Goal: Task Accomplishment & Management: Complete application form

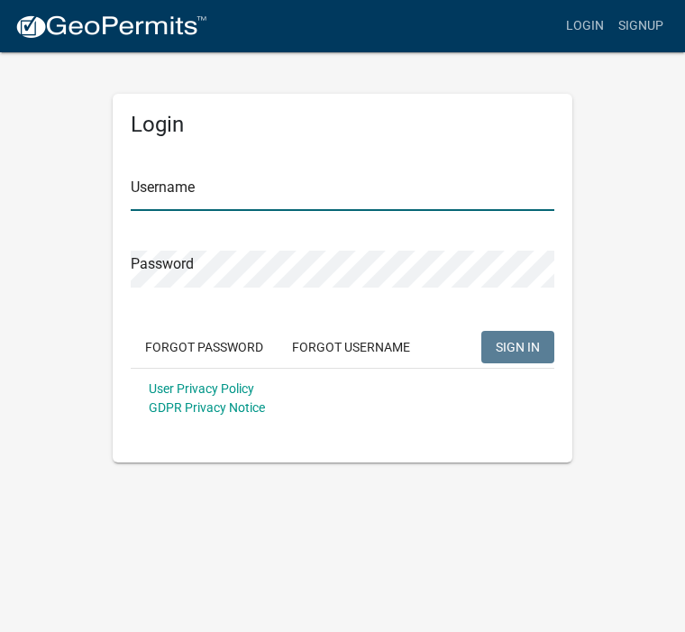
click at [436, 181] on input "Username" at bounding box center [343, 192] width 424 height 37
click at [427, 240] on div "Password" at bounding box center [343, 256] width 424 height 62
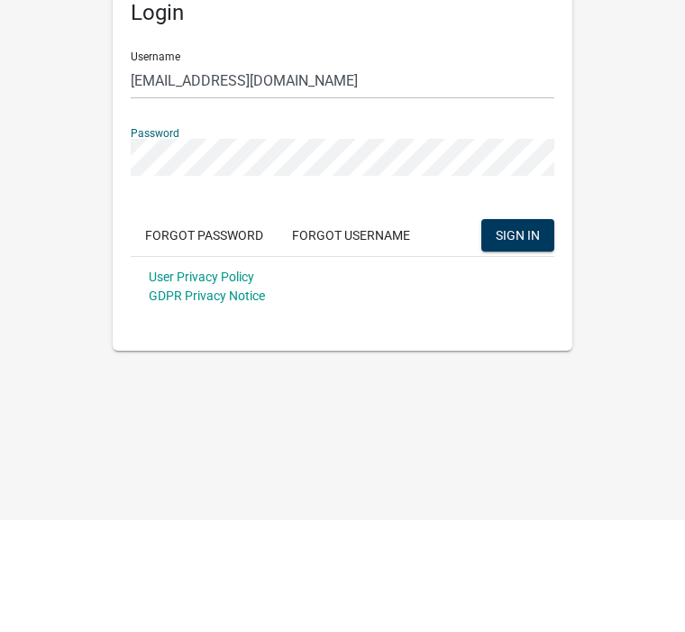
click at [507, 339] on span "SIGN IN" at bounding box center [518, 346] width 44 height 14
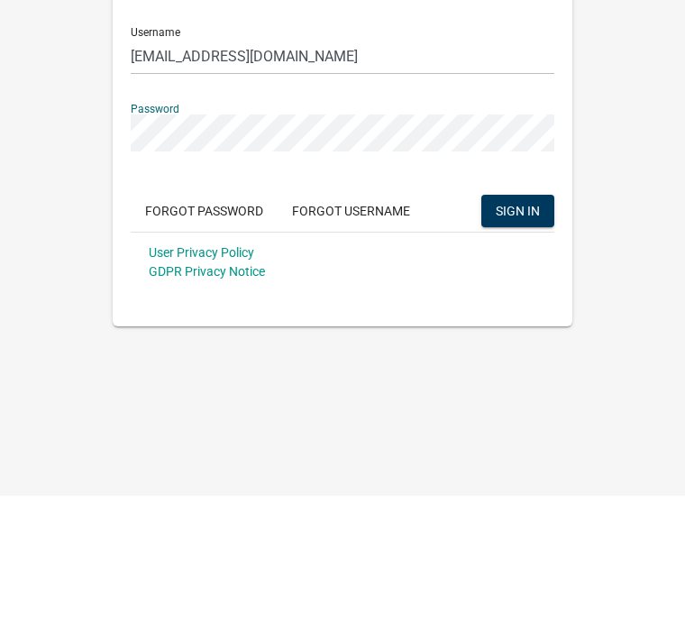
click at [528, 331] on button "SIGN IN" at bounding box center [518, 347] width 73 height 32
click at [519, 339] on span "SIGN IN" at bounding box center [518, 346] width 44 height 14
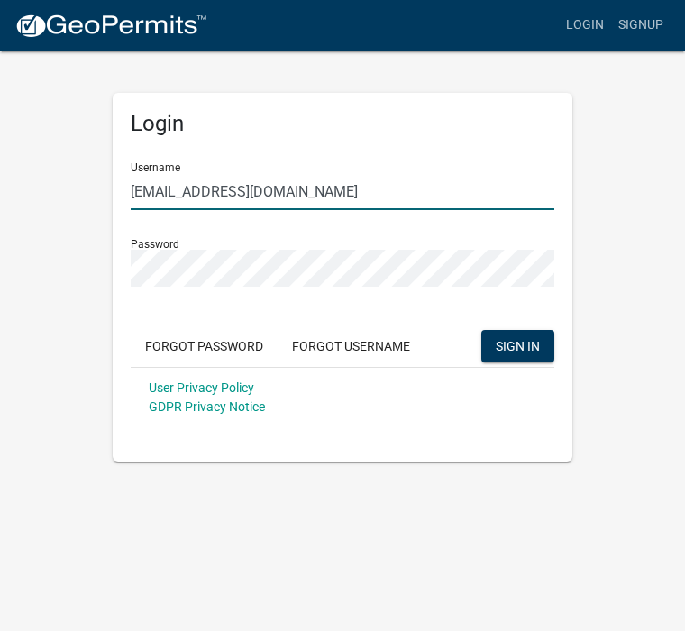
click at [132, 194] on input "[EMAIL_ADDRESS][DOMAIN_NAME]" at bounding box center [343, 192] width 424 height 37
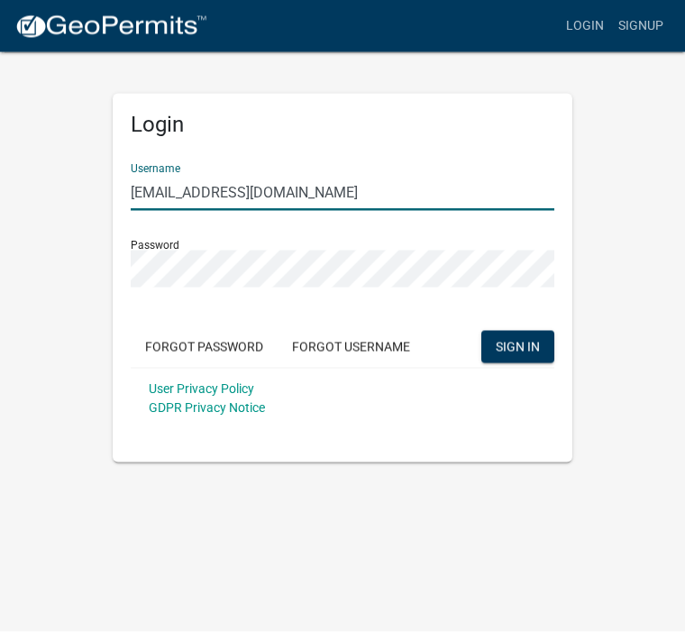
click at [142, 189] on input "[EMAIL_ADDRESS][DOMAIN_NAME]" at bounding box center [343, 192] width 424 height 37
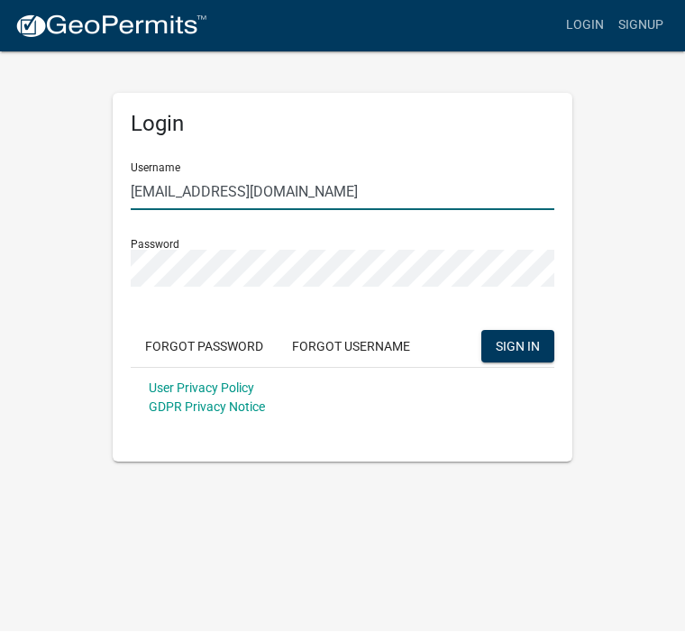
type input "[EMAIL_ADDRESS][DOMAIN_NAME]"
click at [523, 344] on span "SIGN IN" at bounding box center [518, 346] width 44 height 14
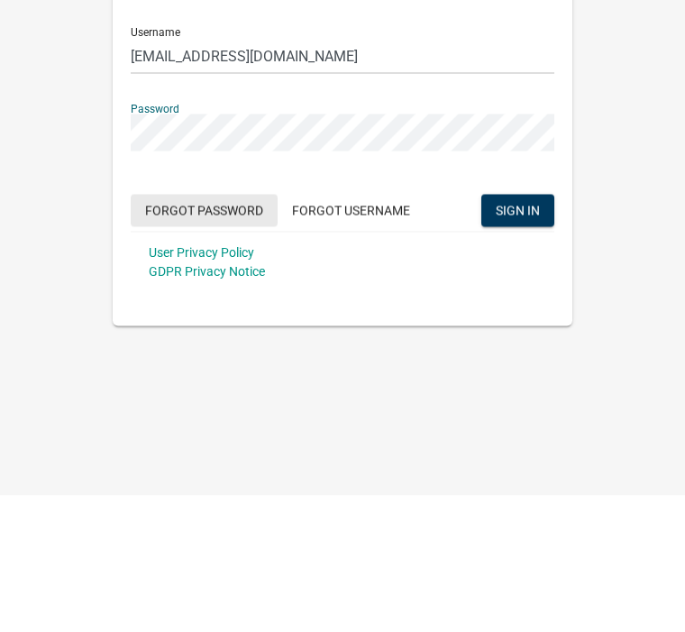
click at [230, 331] on button "Forgot Password" at bounding box center [204, 347] width 147 height 32
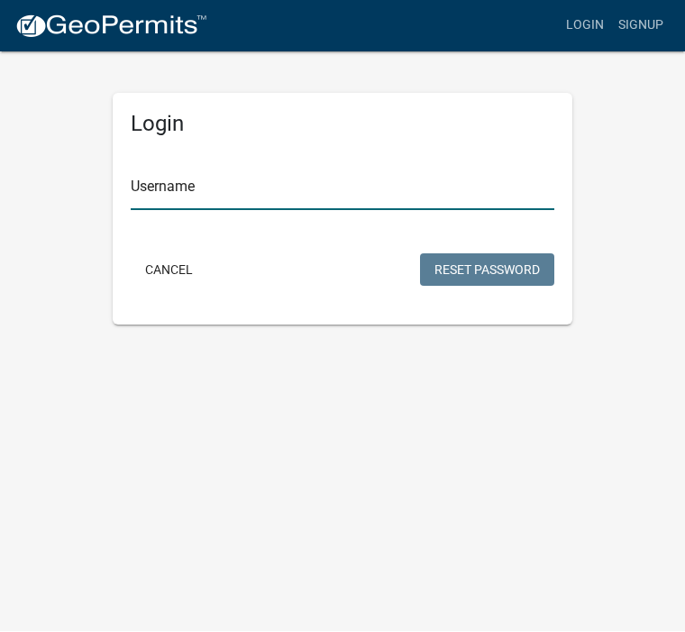
click at [356, 183] on input "Username" at bounding box center [343, 192] width 424 height 37
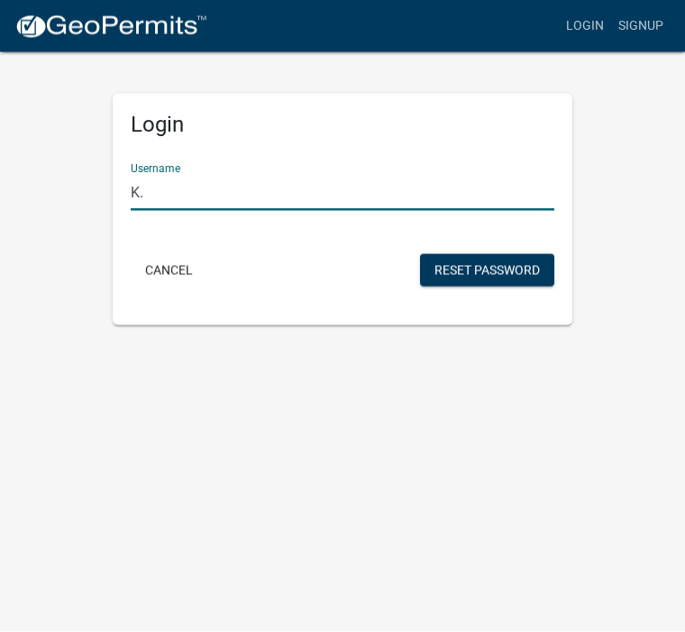
type input "K"
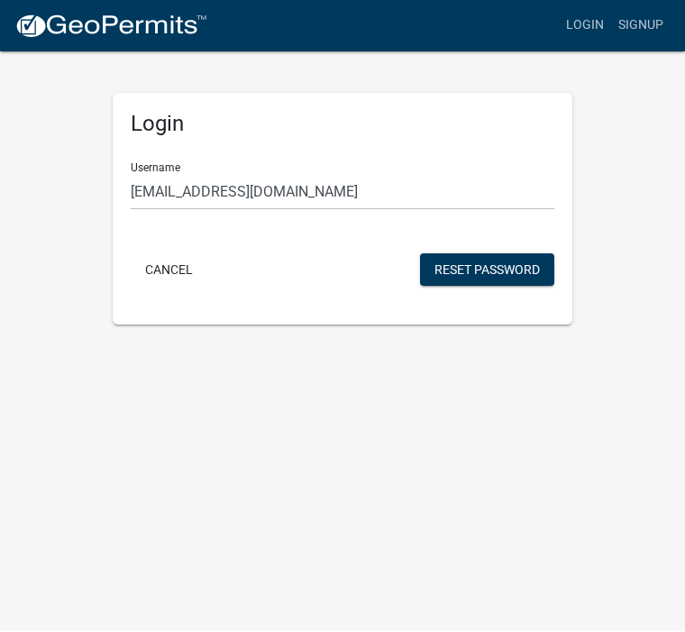
click at [482, 266] on button "Reset Password" at bounding box center [487, 270] width 134 height 32
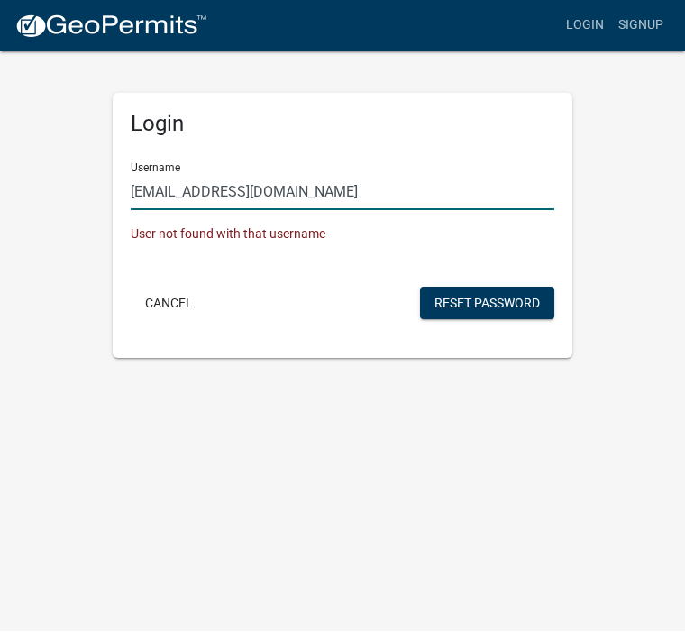
click at [324, 190] on input "[EMAIL_ADDRESS][DOMAIN_NAME]" at bounding box center [343, 192] width 424 height 37
type input "[PERSON_NAME]"
click at [499, 298] on button "Reset Password" at bounding box center [487, 304] width 134 height 32
click at [505, 295] on button "Reset Password" at bounding box center [487, 304] width 134 height 32
click at [504, 297] on button "Reset Password" at bounding box center [487, 304] width 134 height 32
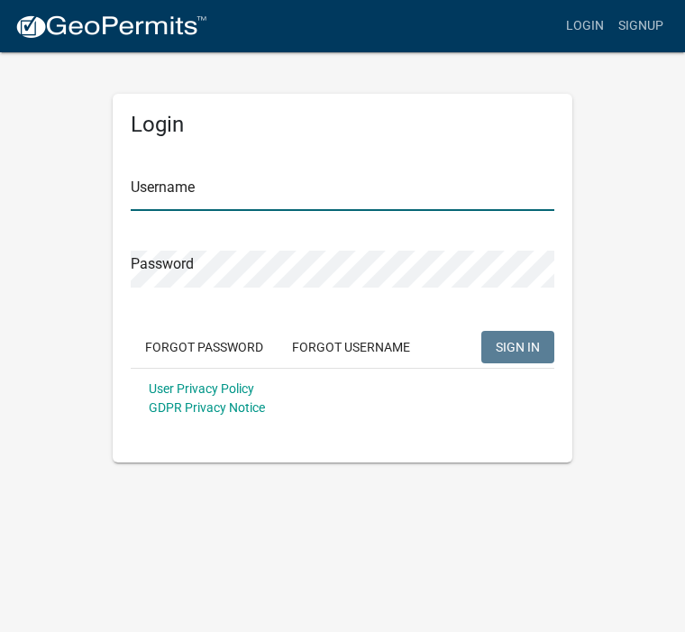
click at [309, 175] on input "Username" at bounding box center [343, 192] width 424 height 37
type input "K"
type input "kkraus"
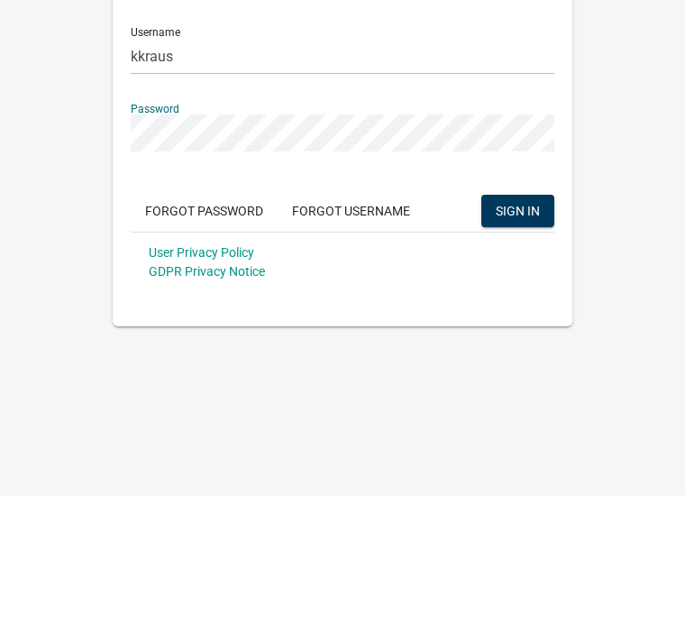
click at [523, 339] on span "SIGN IN" at bounding box center [518, 346] width 44 height 14
click at [515, 339] on span "SIGN IN" at bounding box center [518, 346] width 44 height 14
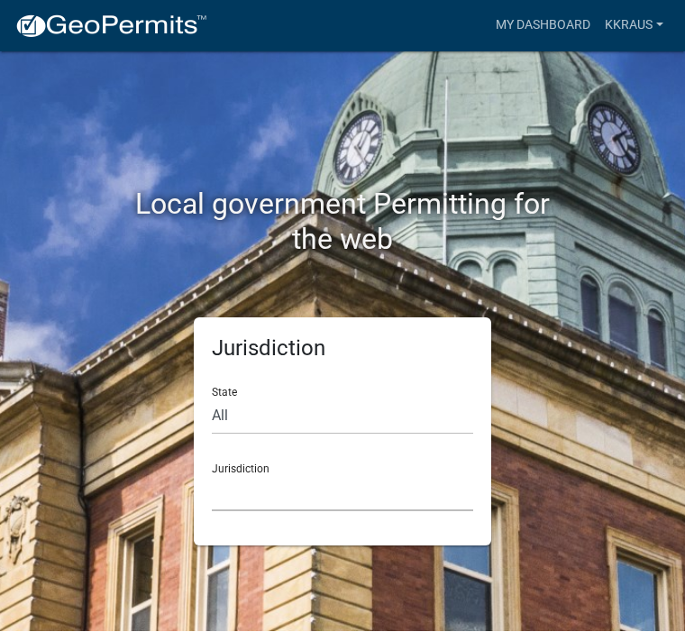
click at [350, 483] on select "[GEOGRAPHIC_DATA], [US_STATE] [GEOGRAPHIC_DATA], [US_STATE][PERSON_NAME][GEOGRA…" at bounding box center [343, 493] width 262 height 37
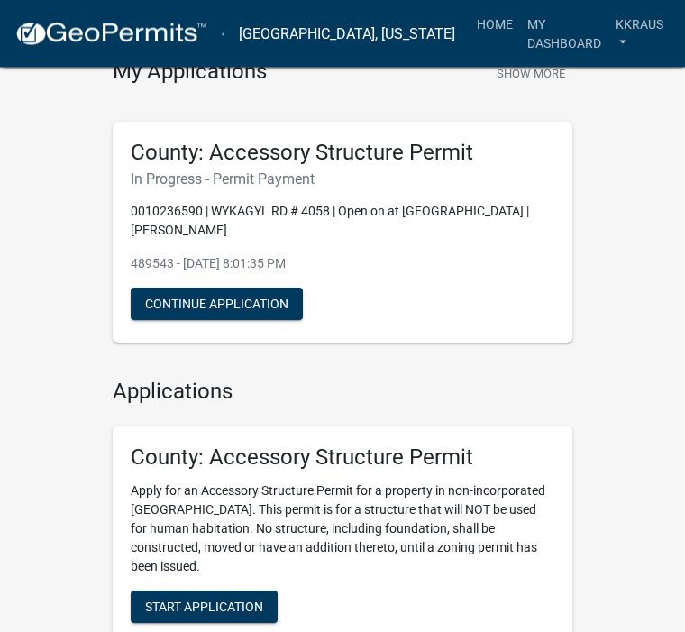
scroll to position [28, 0]
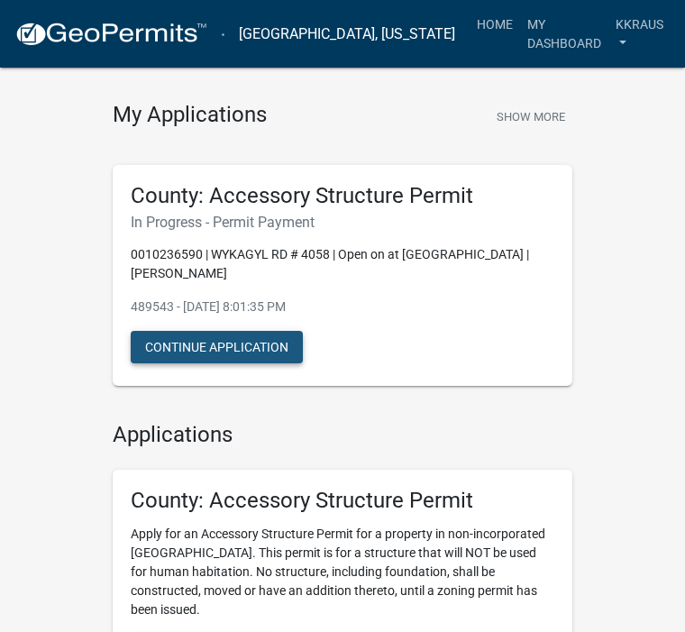
click at [250, 331] on button "Continue Application" at bounding box center [217, 347] width 172 height 32
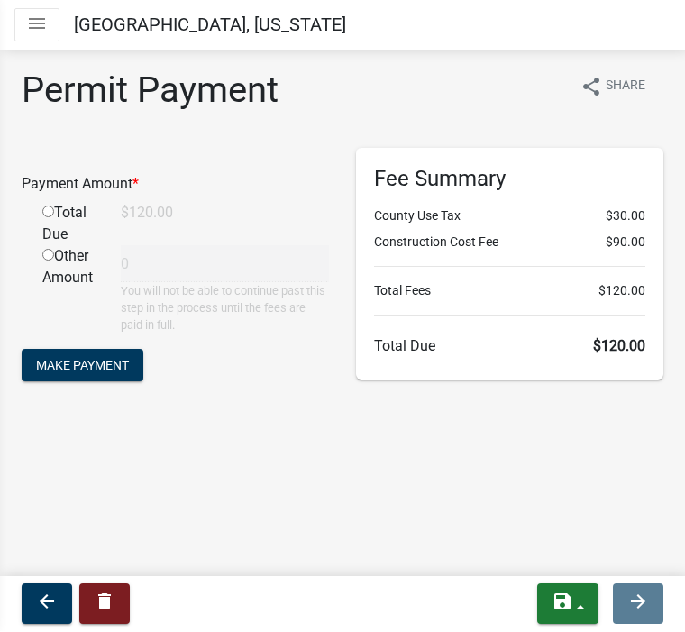
click at [67, 370] on span "Make Payment" at bounding box center [82, 365] width 93 height 14
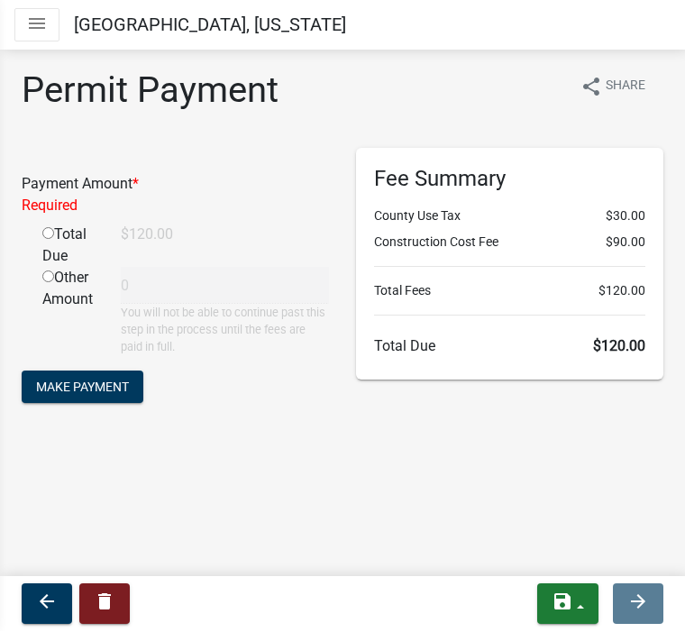
click at [59, 229] on div "Total Due" at bounding box center [68, 246] width 78 height 43
click at [68, 234] on div "Total Due" at bounding box center [68, 246] width 78 height 43
click at [54, 228] on input "radio" at bounding box center [48, 234] width 12 height 12
radio input "true"
type input "120"
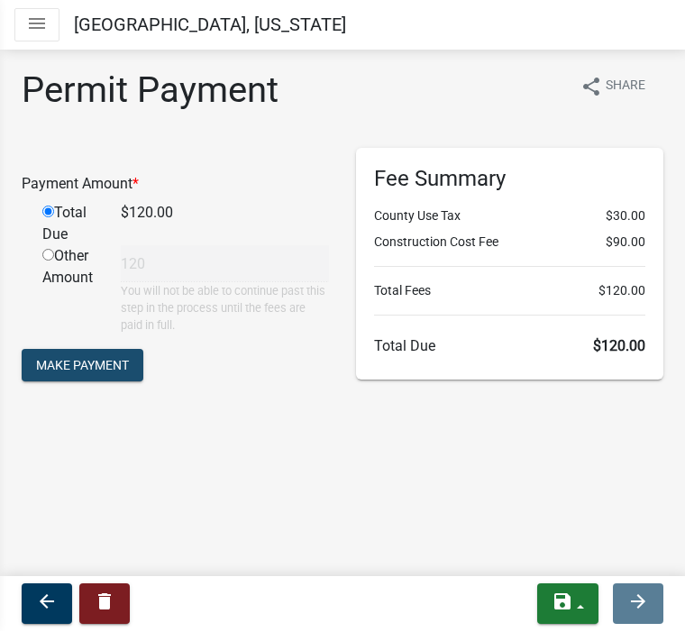
click at [101, 361] on span "Make Payment" at bounding box center [82, 365] width 93 height 14
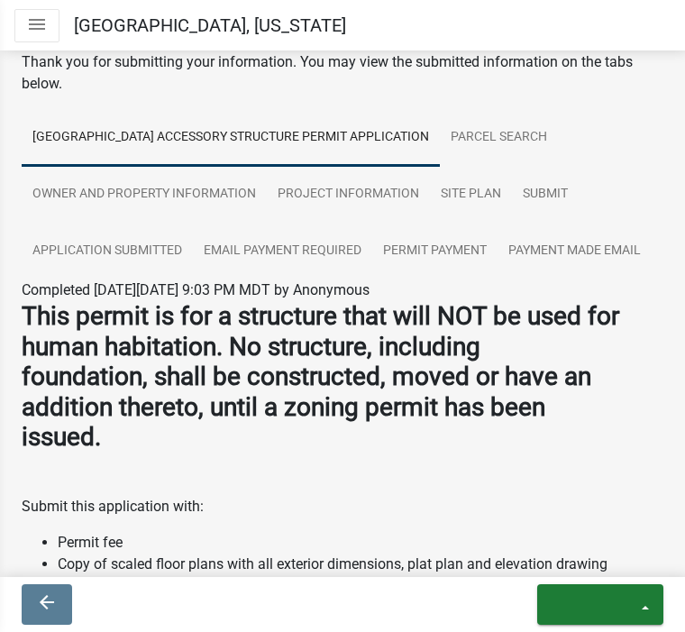
scroll to position [100, 0]
